Goal: Transaction & Acquisition: Obtain resource

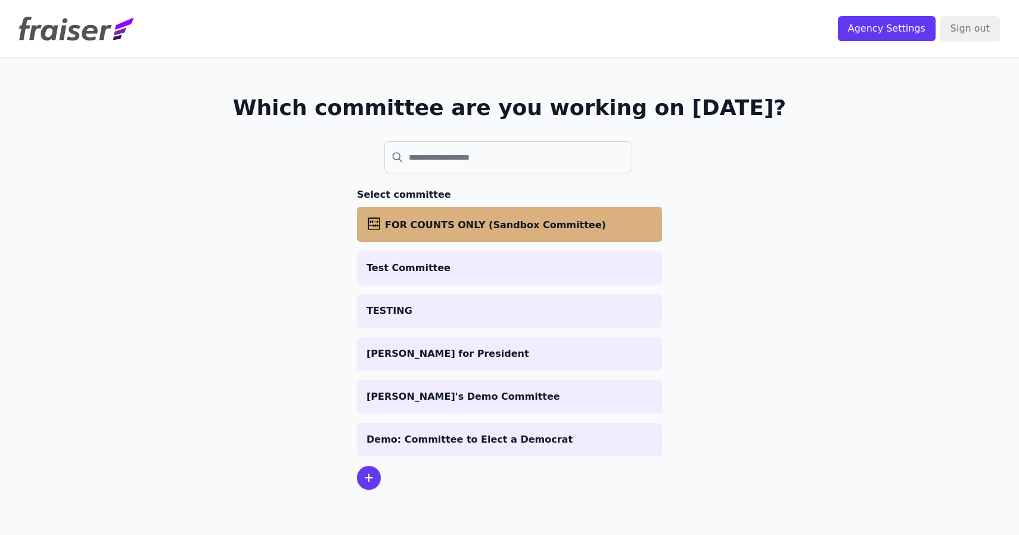
click at [427, 228] on span "FOR COUNTS ONLY (Sandbox Committee)" at bounding box center [495, 224] width 221 height 11
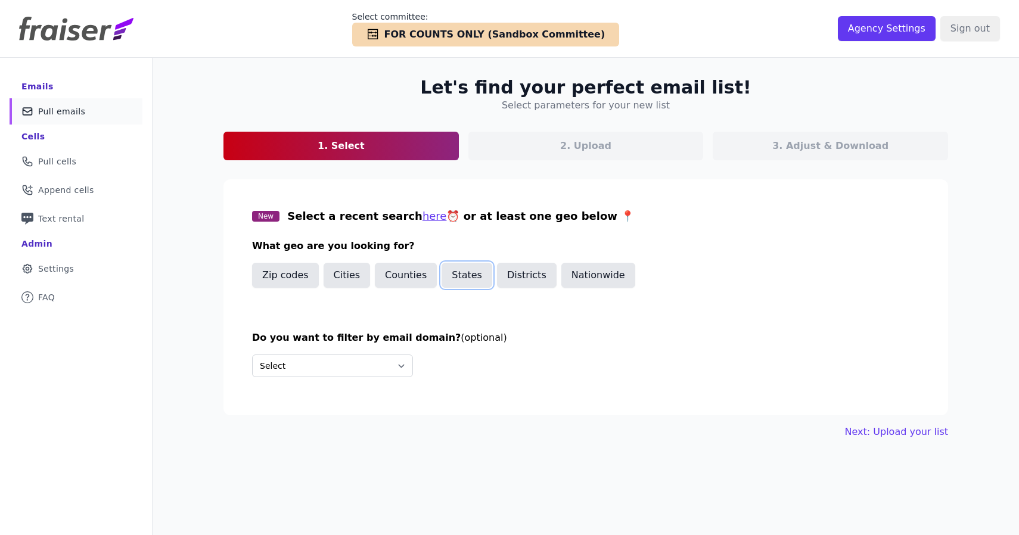
click at [477, 282] on button "States" at bounding box center [467, 275] width 51 height 25
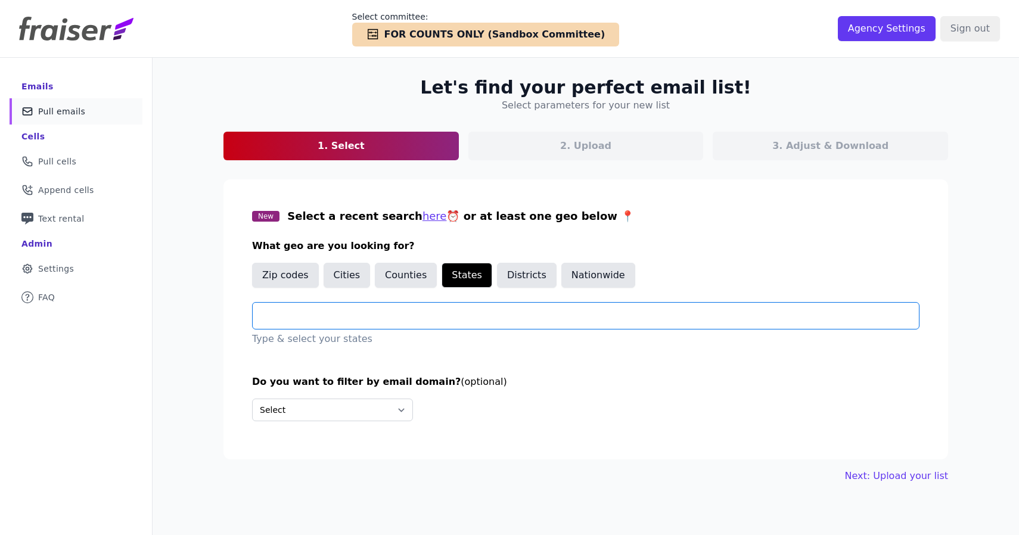
click at [452, 314] on input "text" at bounding box center [590, 316] width 657 height 14
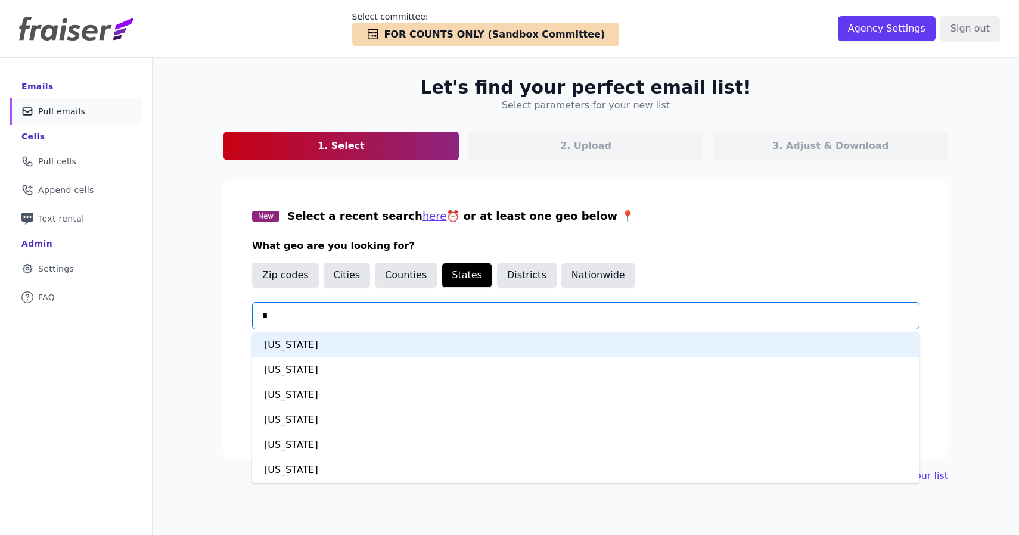
type input "**"
click at [434, 342] on div "Arizona" at bounding box center [586, 345] width 668 height 25
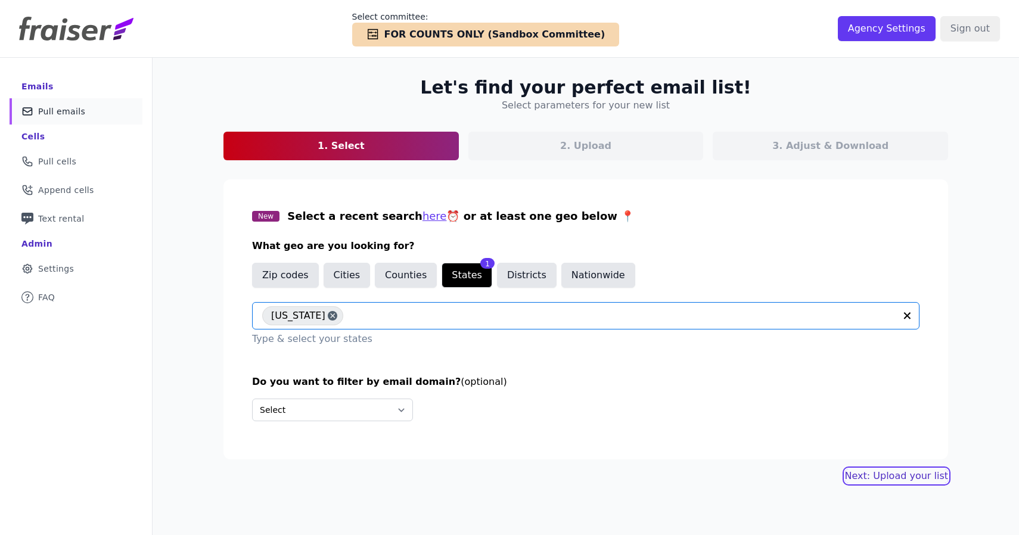
click at [911, 477] on link "Next: Upload your list" at bounding box center [896, 476] width 103 height 14
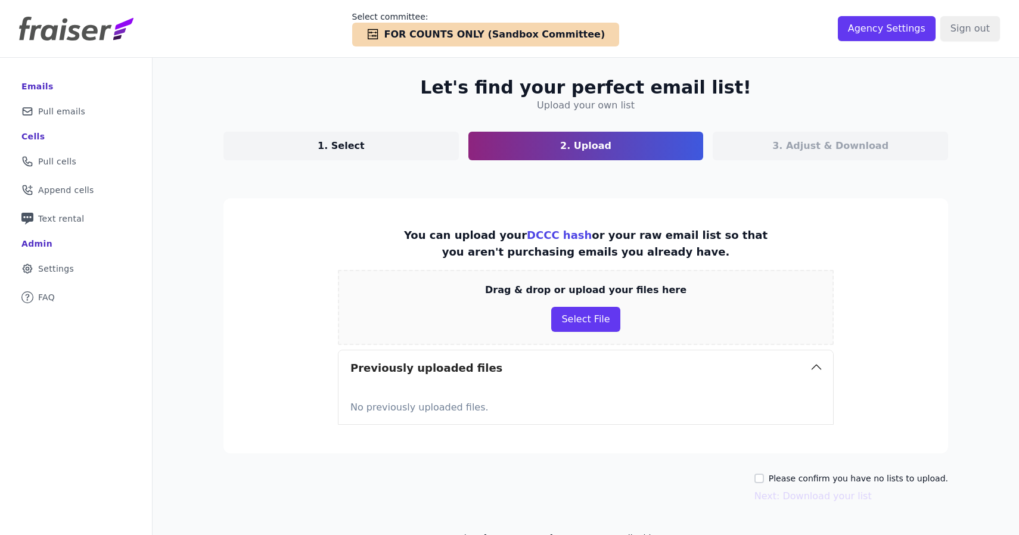
click at [845, 477] on label "Please confirm you have no lists to upload." at bounding box center [858, 479] width 179 height 12
click at [764, 477] on input "Please confirm you have no lists to upload." at bounding box center [760, 479] width 10 height 10
checkbox input "true"
click at [815, 494] on button "Next: Download your list" at bounding box center [813, 496] width 117 height 14
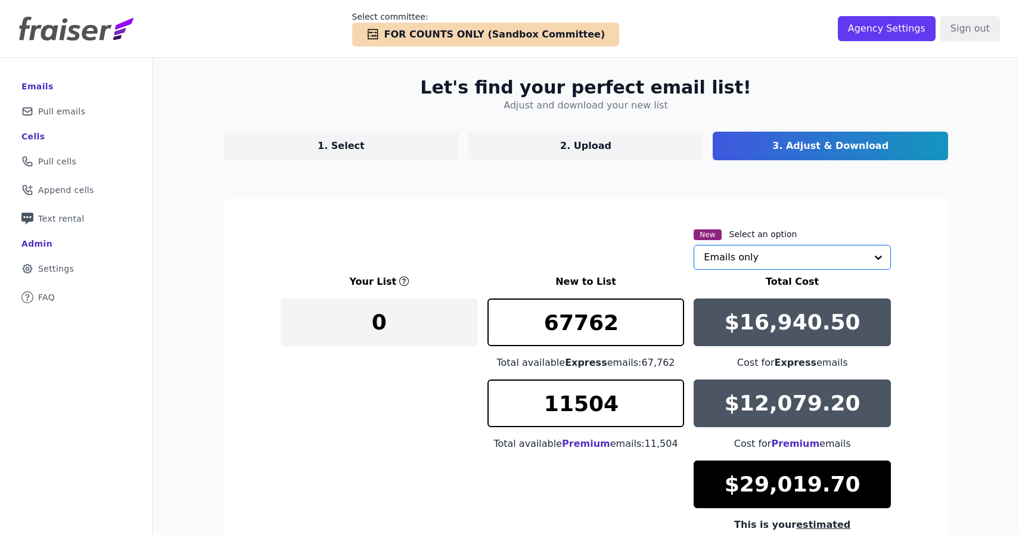
click at [713, 256] on input "text" at bounding box center [785, 258] width 163 height 24
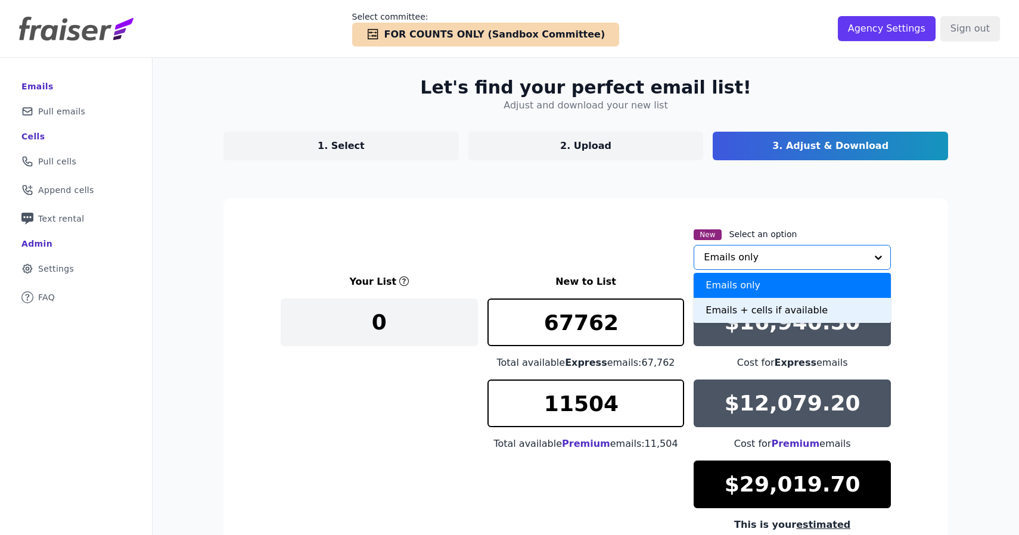
click at [632, 214] on section "New Select an option Emails only Emails + cells if available Option Emails only…" at bounding box center [585, 417] width 725 height 439
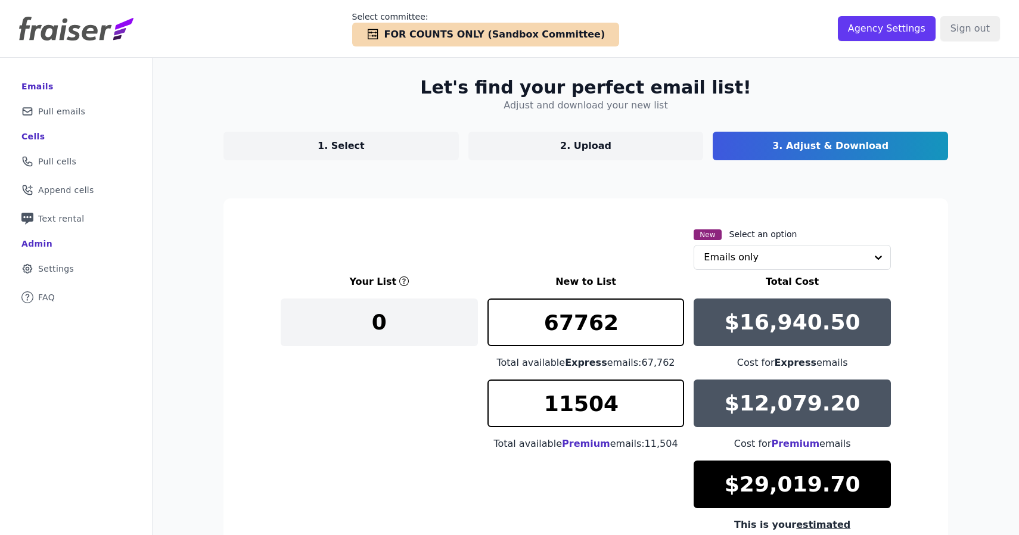
click at [406, 138] on link "1. Select" at bounding box center [340, 146] width 235 height 29
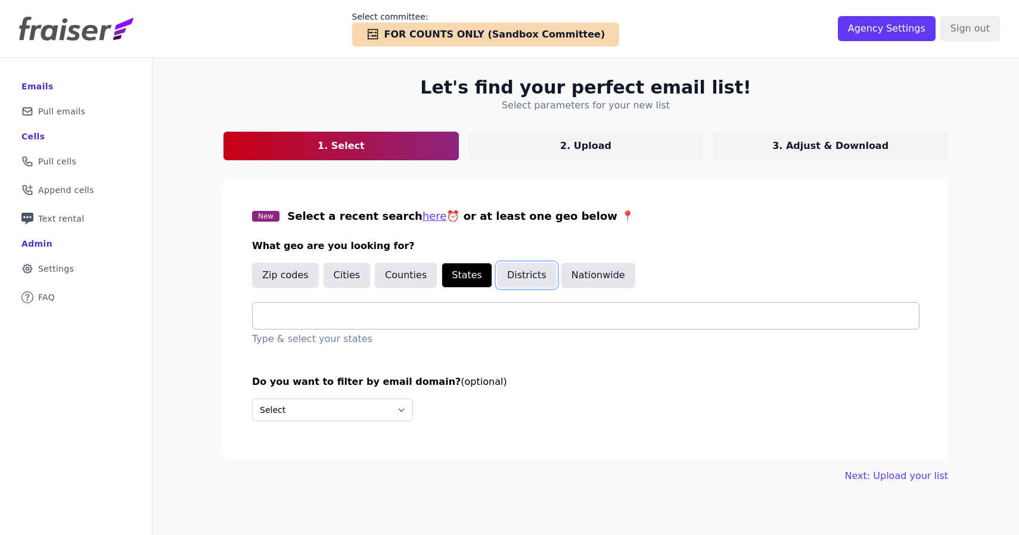
click at [535, 274] on button "Districts" at bounding box center [527, 275] width 60 height 25
click at [462, 313] on input "text" at bounding box center [590, 316] width 657 height 14
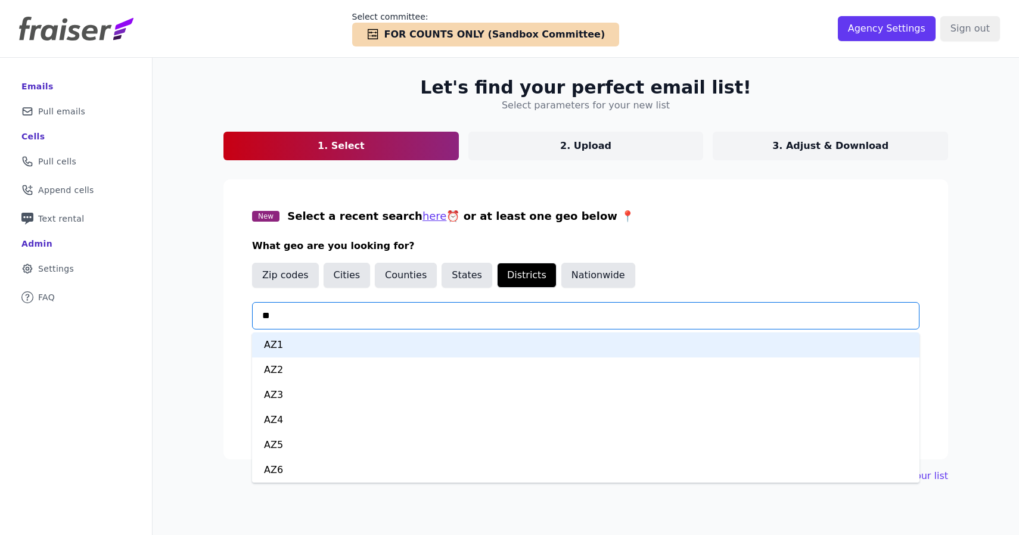
type input "***"
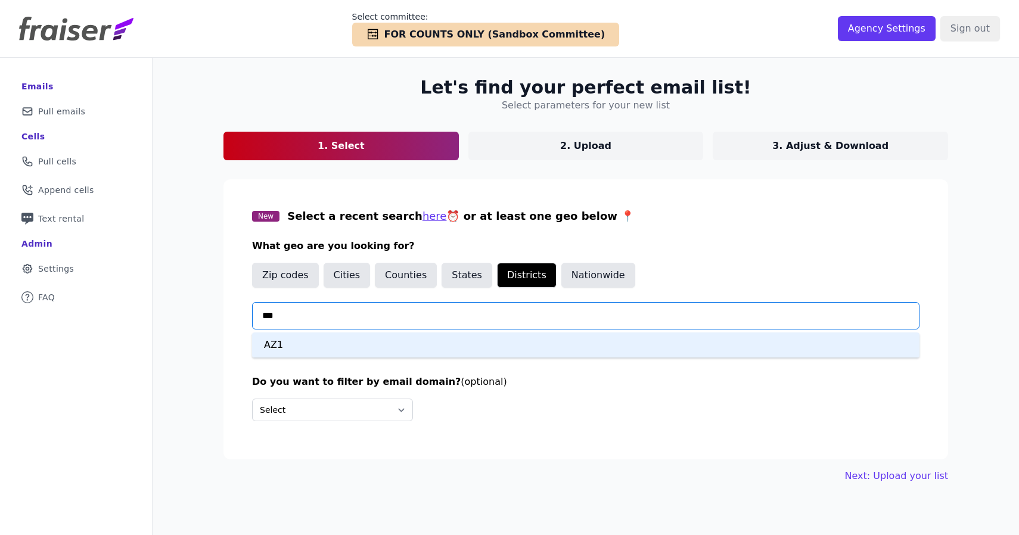
click at [406, 339] on div "AZ1" at bounding box center [586, 345] width 668 height 25
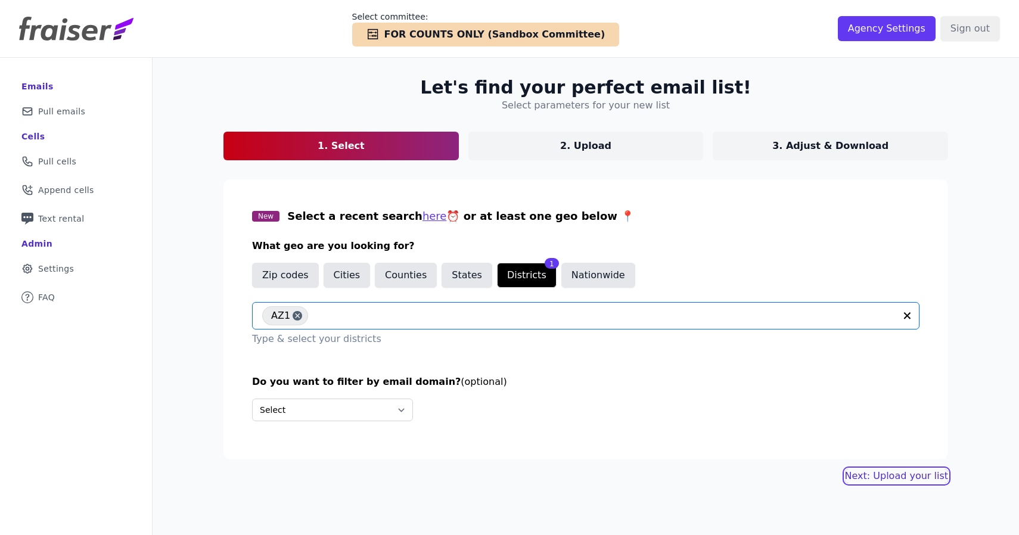
click at [870, 482] on link "Next: Upload your list" at bounding box center [896, 476] width 103 height 14
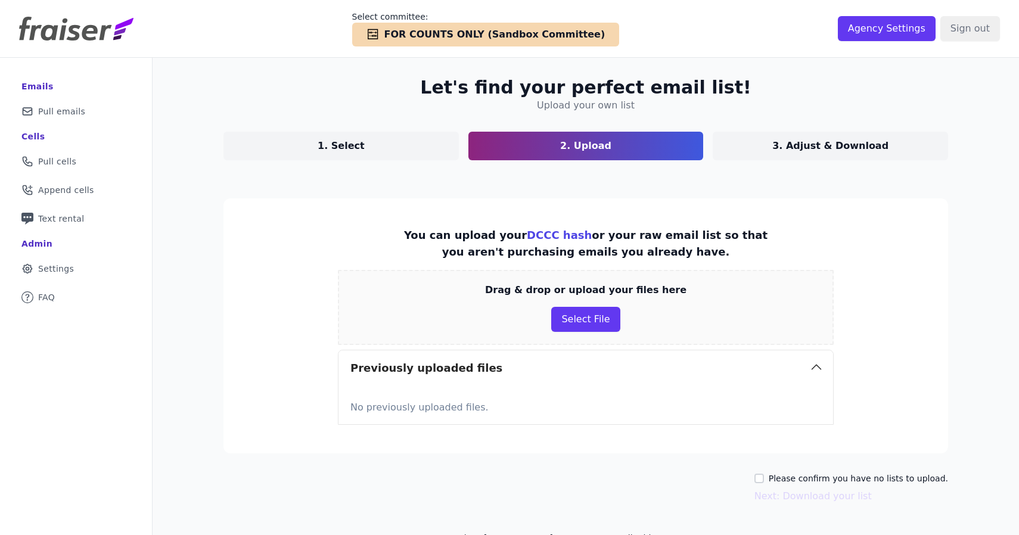
click at [816, 482] on label "Please confirm you have no lists to upload." at bounding box center [858, 479] width 179 height 12
click at [764, 482] on input "Please confirm you have no lists to upload." at bounding box center [760, 479] width 10 height 10
checkbox input "true"
click at [809, 492] on button "Next: Download your list" at bounding box center [813, 496] width 117 height 14
